Goal: Information Seeking & Learning: Find specific fact

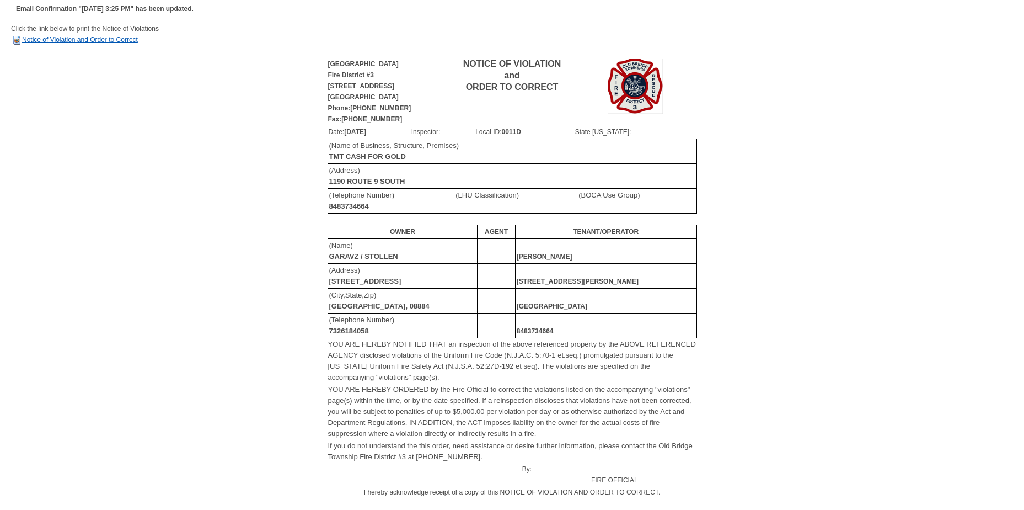
click at [88, 39] on link "Notice of Violation and Order to Correct" at bounding box center [74, 40] width 127 height 8
click at [15, 39] on img at bounding box center [16, 40] width 11 height 11
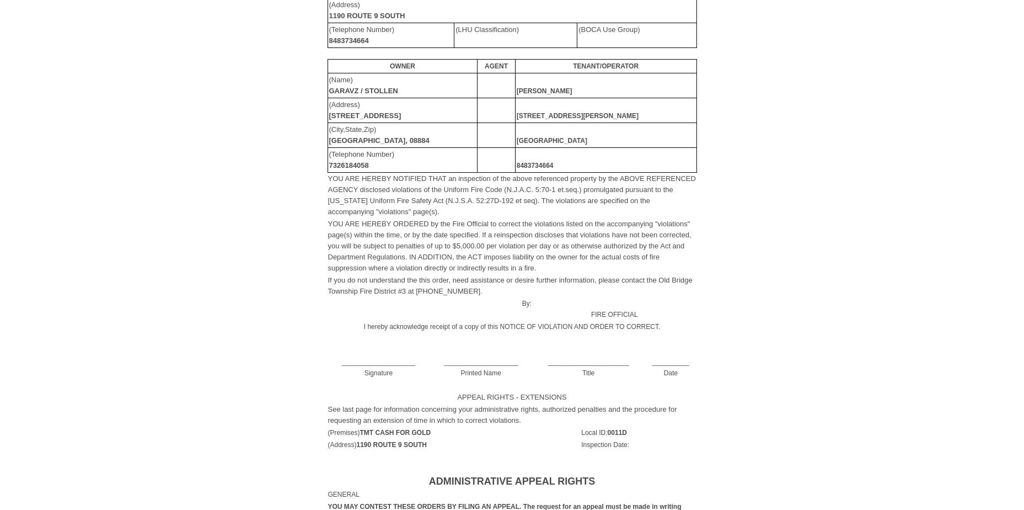
scroll to position [55, 0]
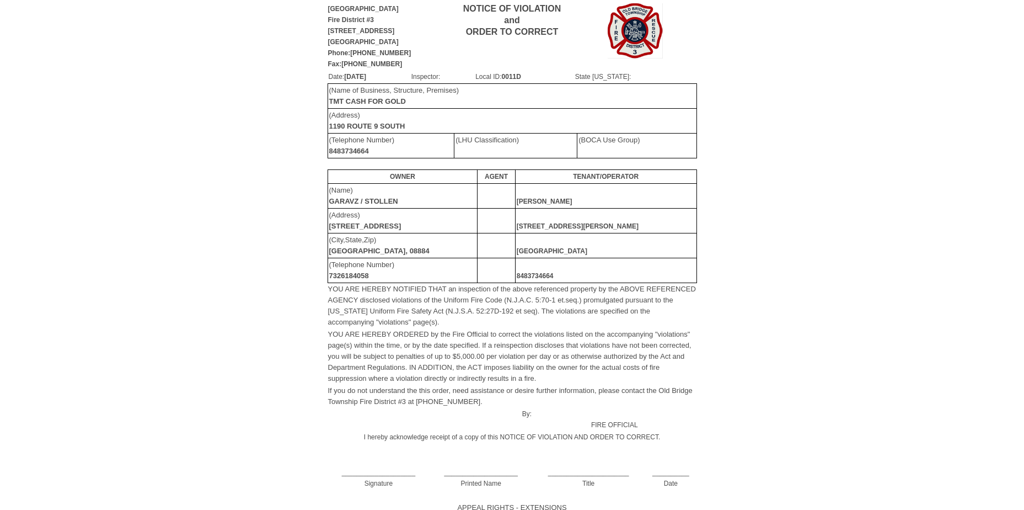
drag, startPoint x: 912, startPoint y: 1, endPoint x: 388, endPoint y: 125, distance: 539.2
click at [388, 124] on b "1190 ROUTE 9 SOUTH" at bounding box center [367, 126] width 76 height 8
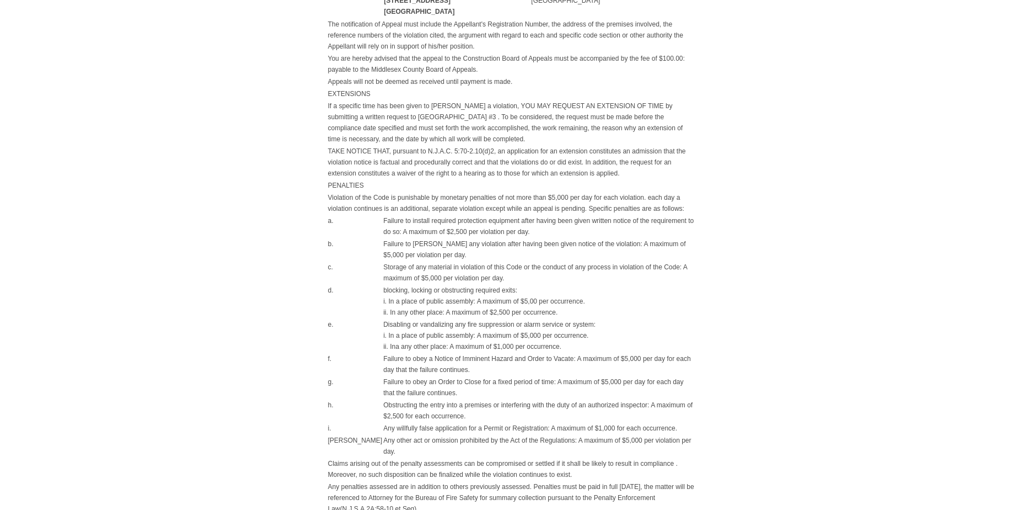
scroll to position [729, 0]
